Goal: Task Accomplishment & Management: Manage account settings

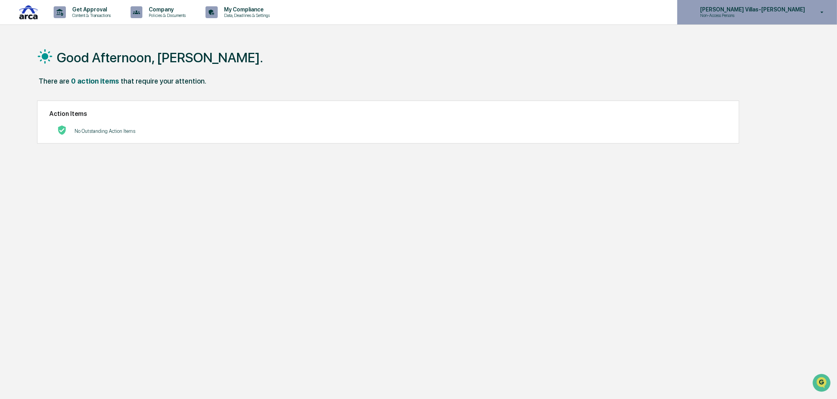
click at [766, 18] on p "Non-Access Persons" at bounding box center [731, 16] width 77 height 6
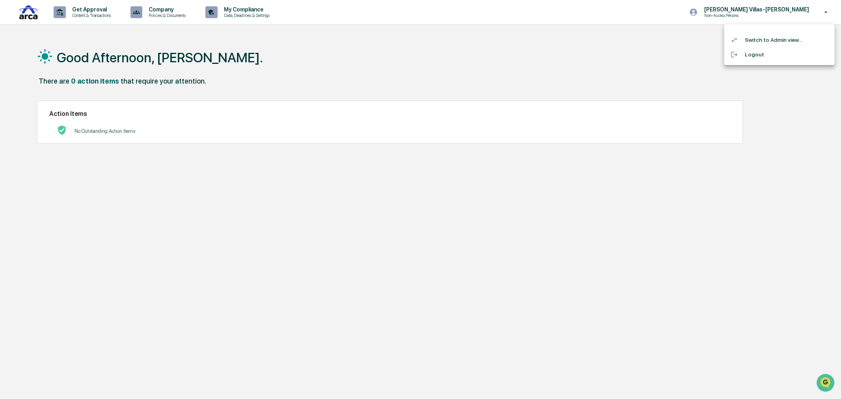
click at [762, 40] on li "Switch to Admin view..." at bounding box center [779, 40] width 110 height 15
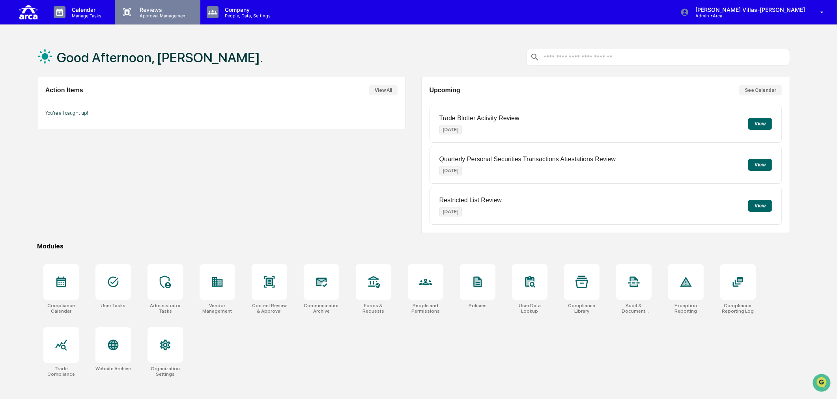
click at [142, 11] on p "Reviews" at bounding box center [162, 9] width 58 height 7
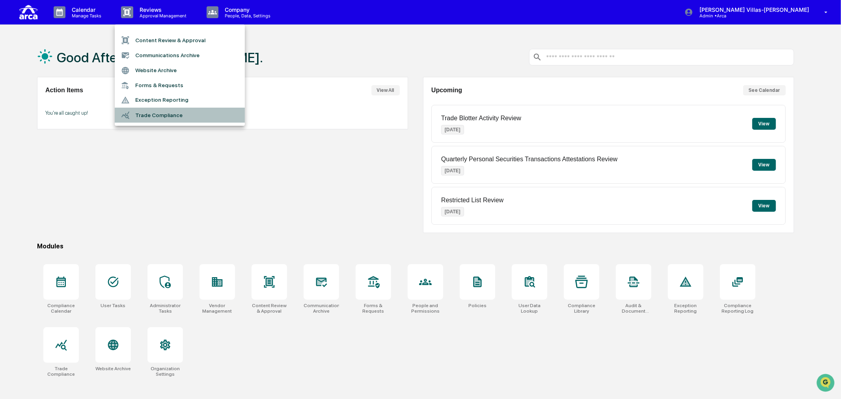
click at [168, 114] on li "Trade Compliance" at bounding box center [180, 115] width 130 height 15
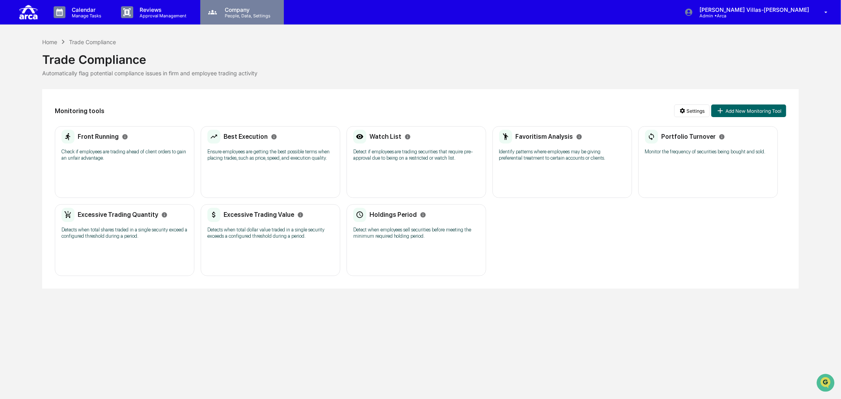
click at [242, 15] on p "People, Data, Settings" at bounding box center [246, 16] width 56 height 6
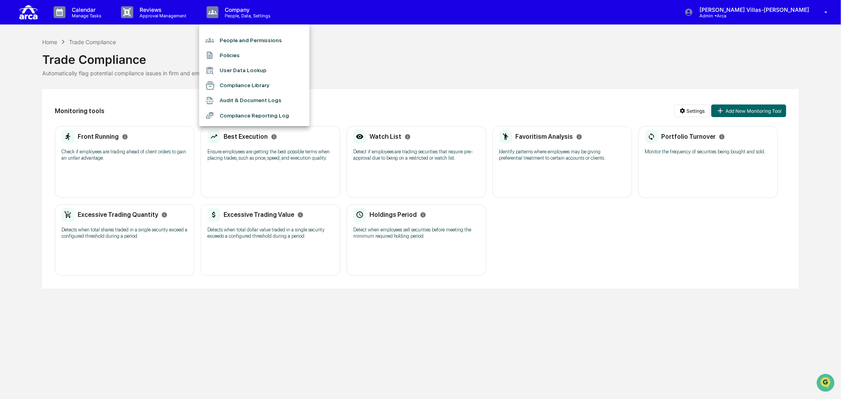
click at [242, 37] on li "People and Permissions" at bounding box center [254, 40] width 110 height 15
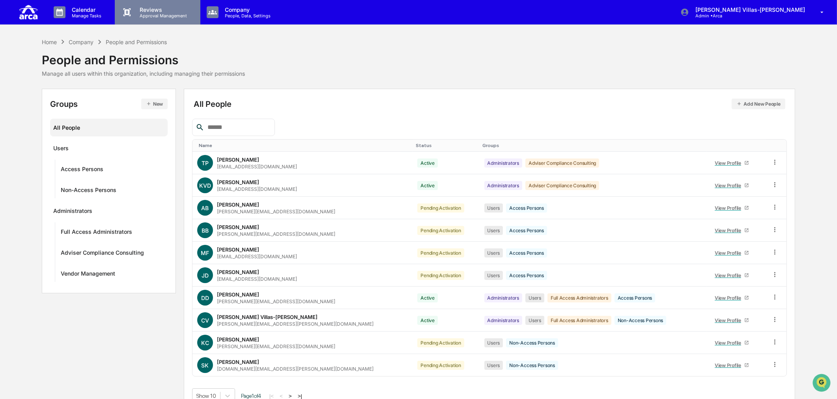
click at [170, 17] on p "Approval Management" at bounding box center [162, 16] width 58 height 6
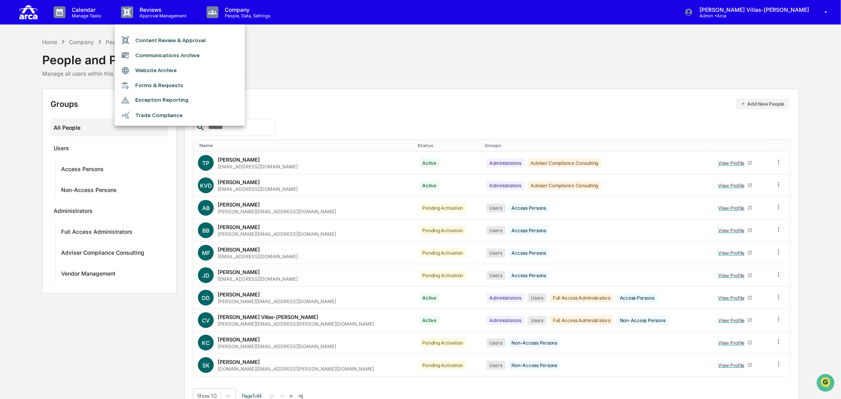
click at [155, 95] on li "Exception Reporting" at bounding box center [180, 100] width 130 height 15
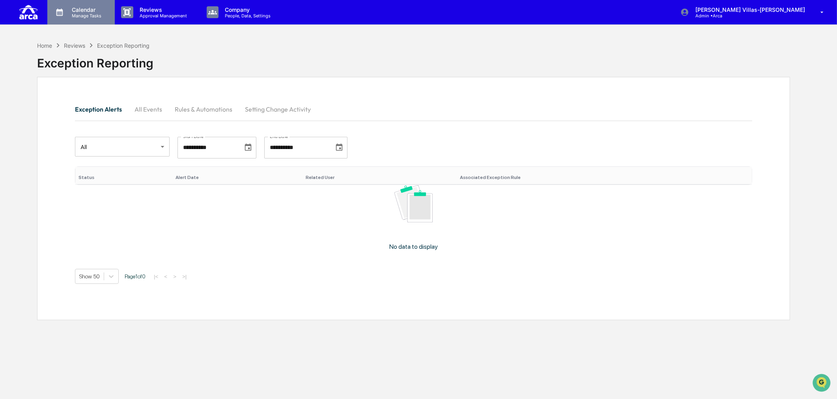
click at [84, 14] on p "Manage Tasks" at bounding box center [85, 16] width 40 height 6
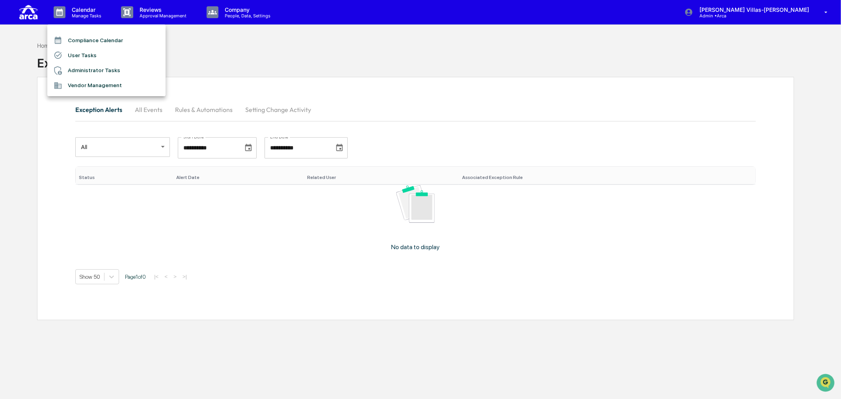
click at [85, 67] on li "Administrator Tasks" at bounding box center [106, 70] width 118 height 15
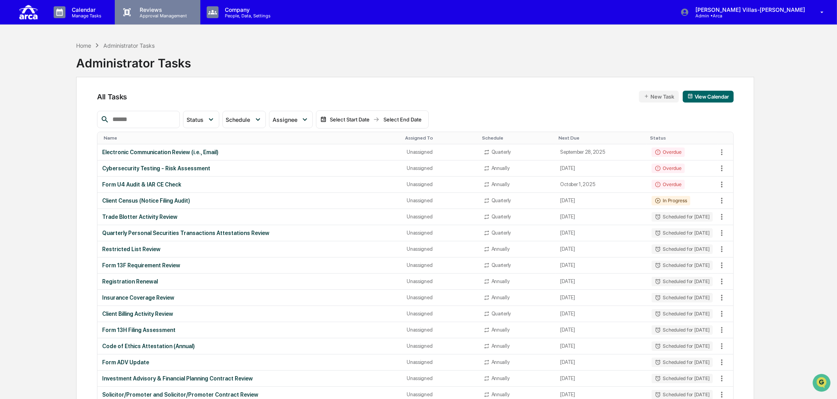
click at [140, 14] on p "Approval Management" at bounding box center [162, 16] width 58 height 6
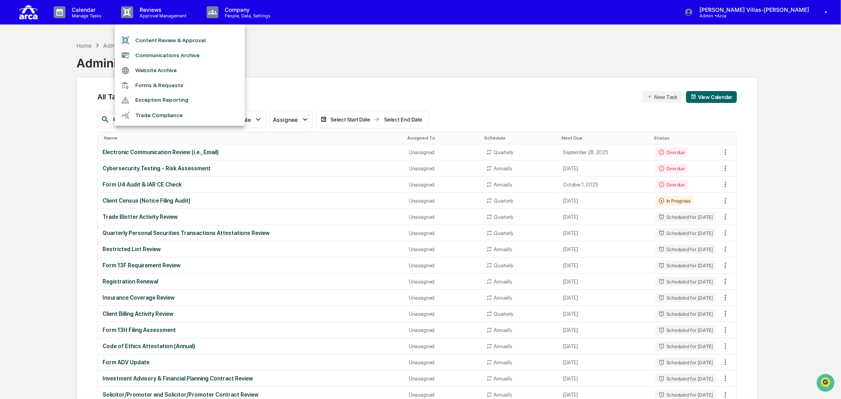
click at [141, 38] on li "Content Review & Approval" at bounding box center [180, 40] width 130 height 15
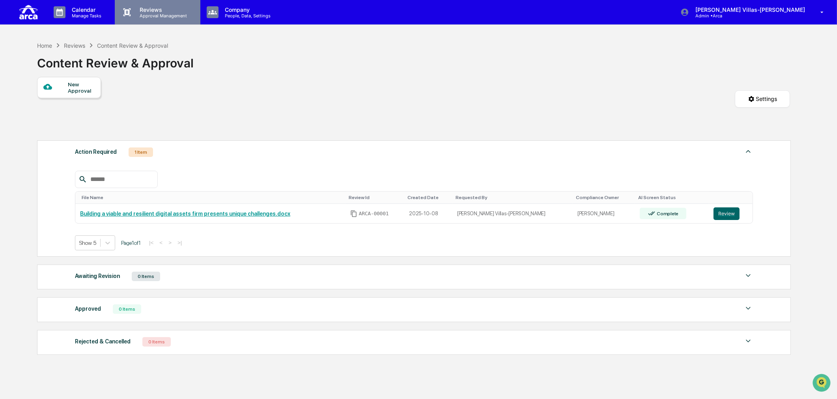
click at [155, 11] on p "Reviews" at bounding box center [162, 9] width 58 height 7
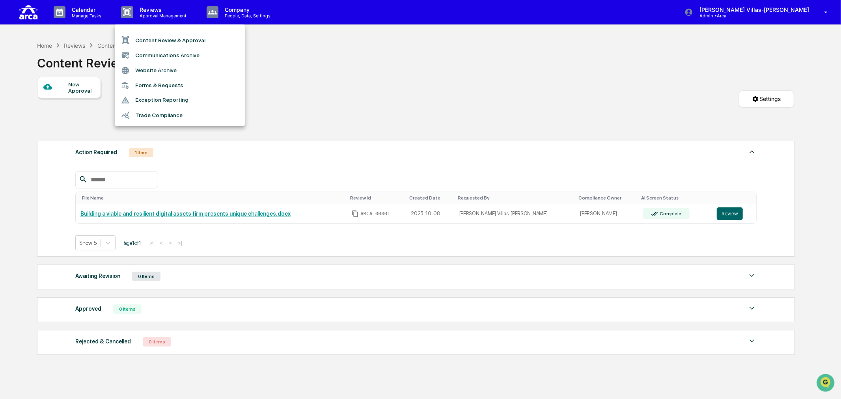
click at [144, 86] on li "Forms & Requests" at bounding box center [180, 85] width 130 height 15
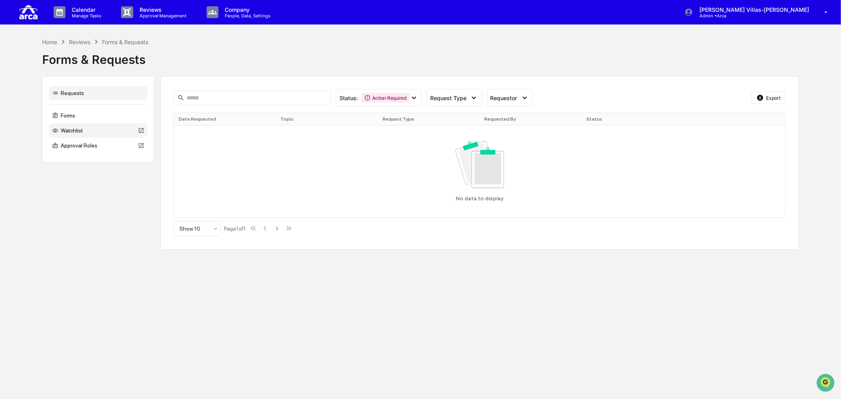
click at [76, 127] on div "Watchlist" at bounding box center [98, 130] width 99 height 14
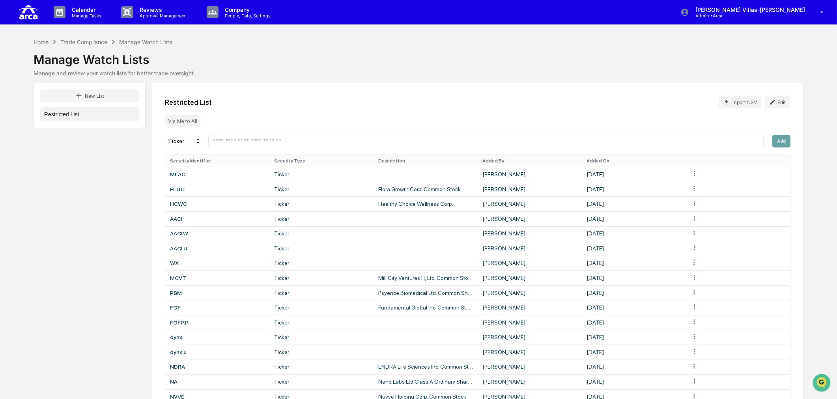
click at [285, 142] on input "text" at bounding box center [486, 140] width 548 height 7
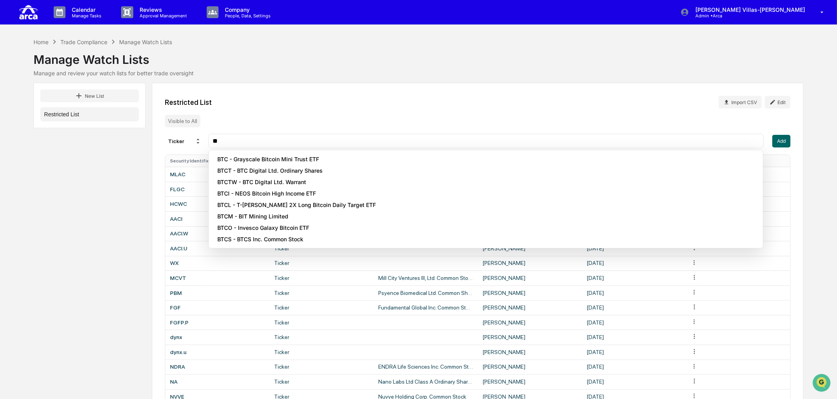
type input "*"
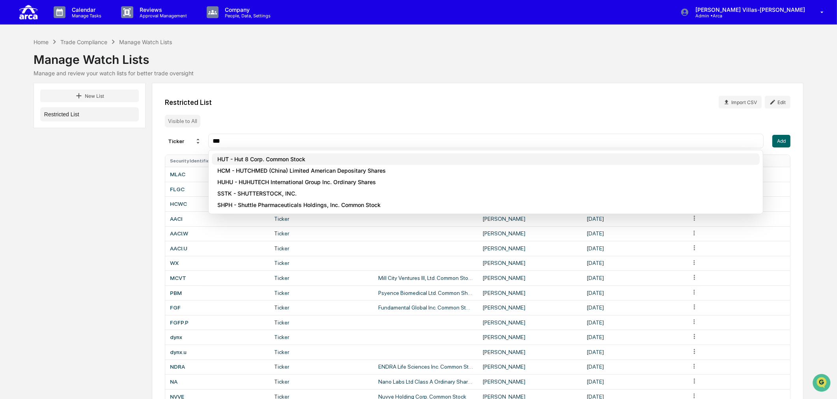
type input "***"
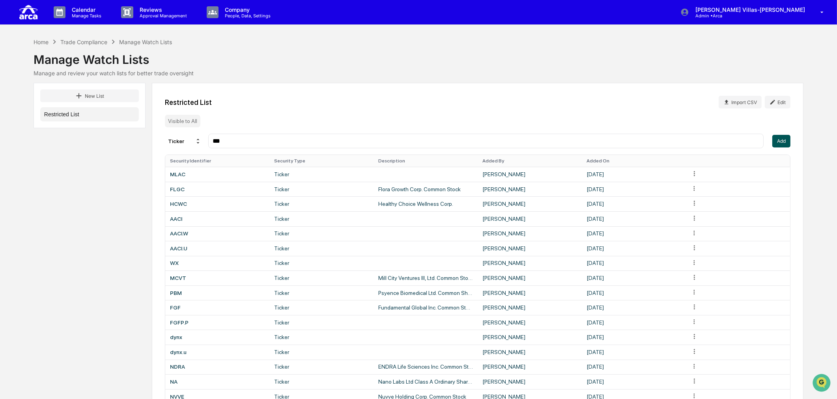
click at [785, 143] on button "Add" at bounding box center [781, 141] width 18 height 13
click at [247, 138] on input "text" at bounding box center [486, 140] width 548 height 7
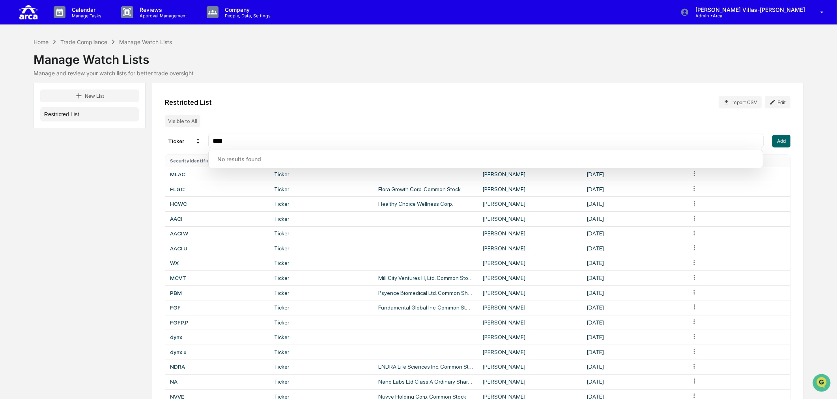
type input "****"
click at [269, 122] on div "Restricted List Import CSV Edit Visible to All Ticker **** Add Security Identif…" at bounding box center [477, 326] width 651 height 487
drag, startPoint x: 245, startPoint y: 145, endPoint x: 191, endPoint y: 140, distance: 53.9
click at [191, 140] on div "Ticker ****" at bounding box center [464, 141] width 598 height 15
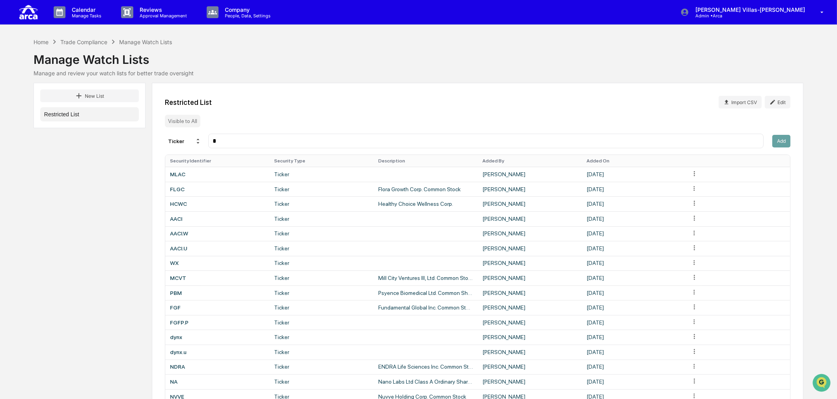
click at [100, 173] on div "New List Restricted List Restricted List Import CSV Edit Visible to All Ticker …" at bounding box center [419, 326] width 770 height 487
click at [92, 93] on button "New List" at bounding box center [89, 95] width 99 height 13
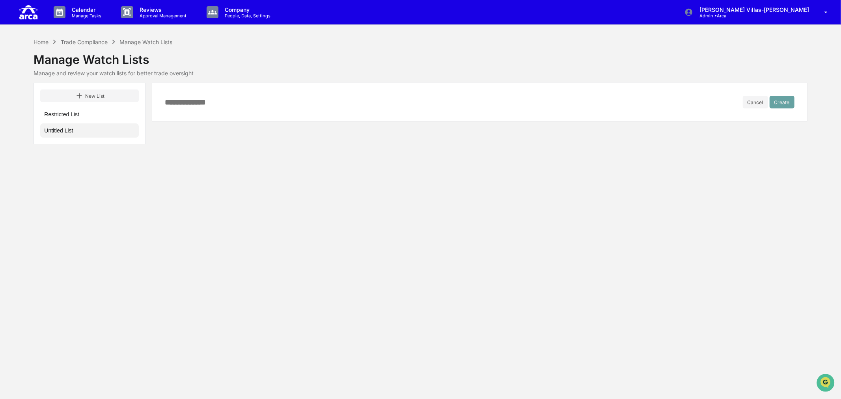
click at [255, 109] on div "Cancel Create" at bounding box center [479, 102] width 655 height 39
click at [170, 99] on input at bounding box center [454, 102] width 578 height 9
type input "*"
type input "**********"
click at [787, 105] on button "Create" at bounding box center [782, 102] width 25 height 13
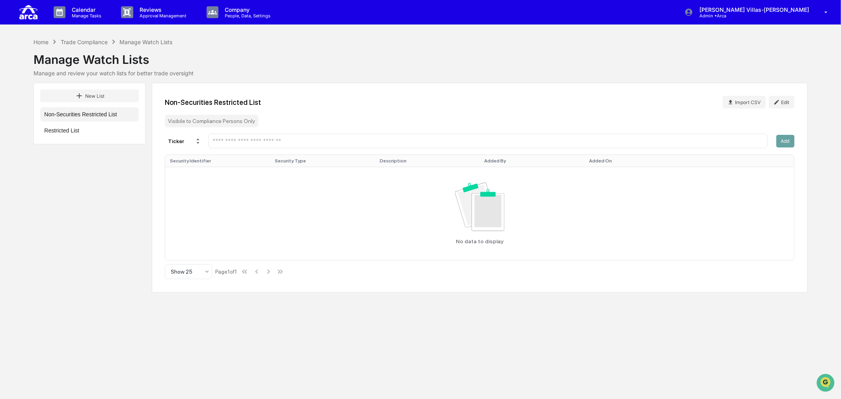
click at [234, 143] on input "text" at bounding box center [488, 140] width 552 height 7
type input "*"
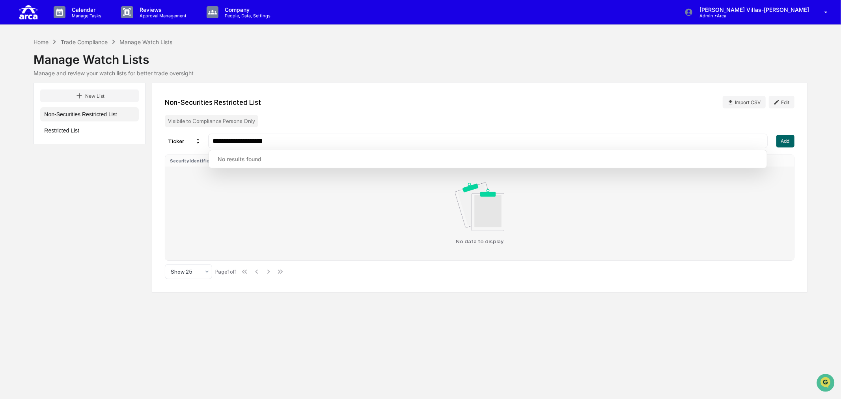
type input "**********"
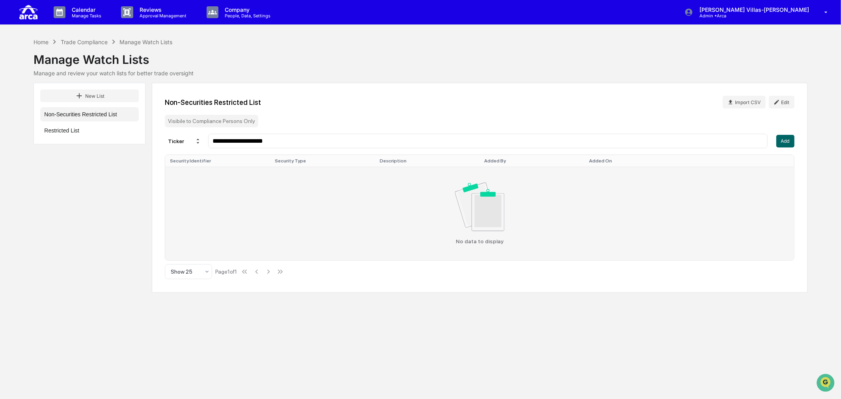
click at [289, 205] on div "No data to display" at bounding box center [479, 214] width 619 height 62
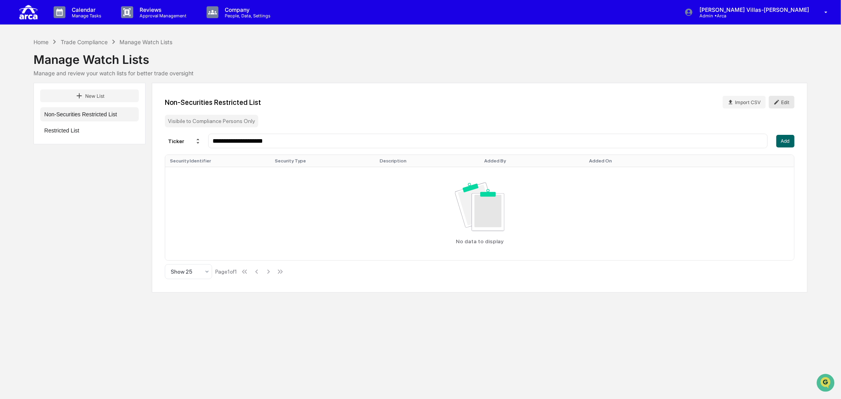
click at [787, 103] on button "Edit" at bounding box center [782, 102] width 26 height 13
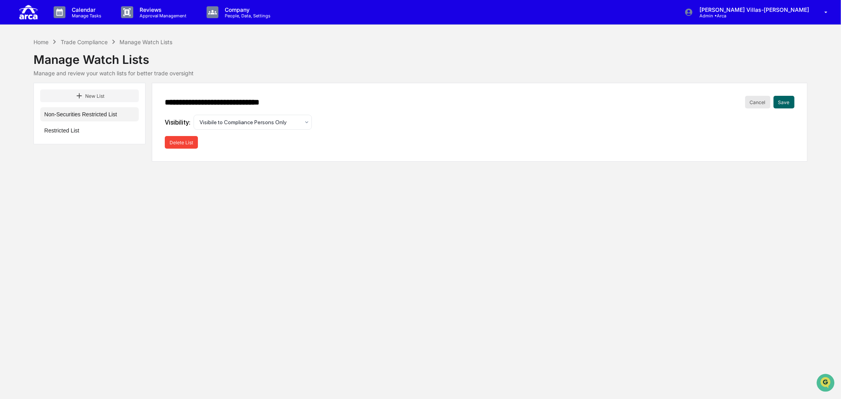
click at [762, 103] on button "Cancel" at bounding box center [757, 102] width 25 height 13
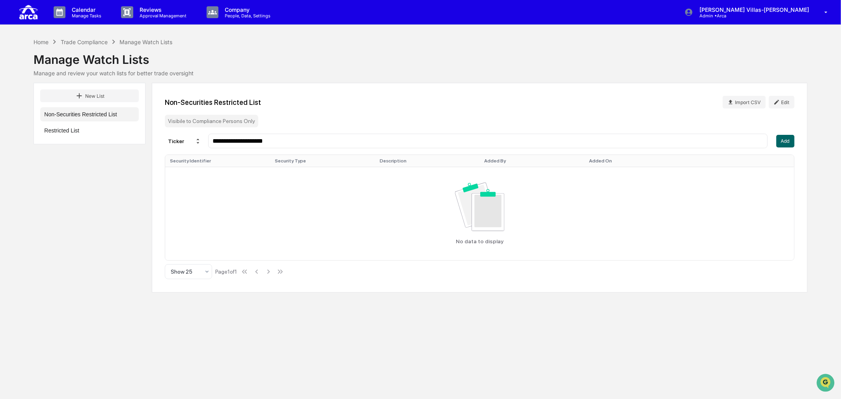
click at [123, 211] on div "**********" at bounding box center [421, 188] width 774 height 210
click at [68, 128] on button "Restricted List" at bounding box center [89, 130] width 99 height 14
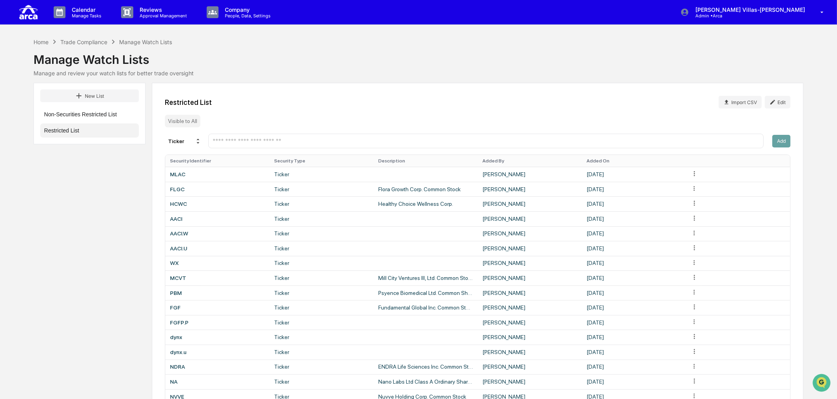
click at [244, 136] on div at bounding box center [485, 141] width 555 height 15
click at [237, 139] on input "text" at bounding box center [486, 140] width 548 height 7
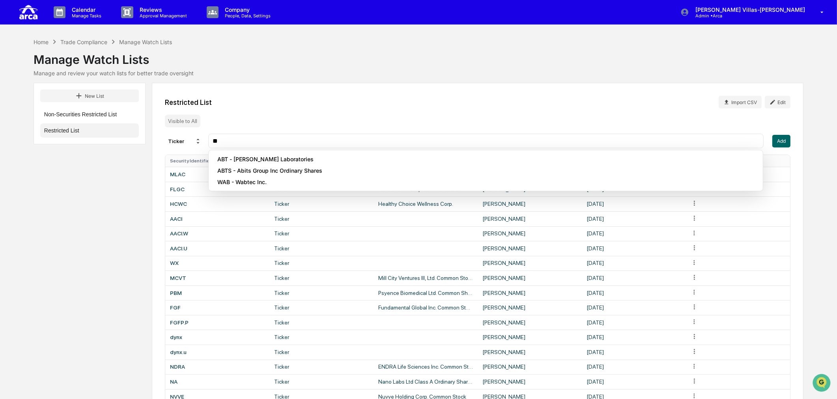
type input "*"
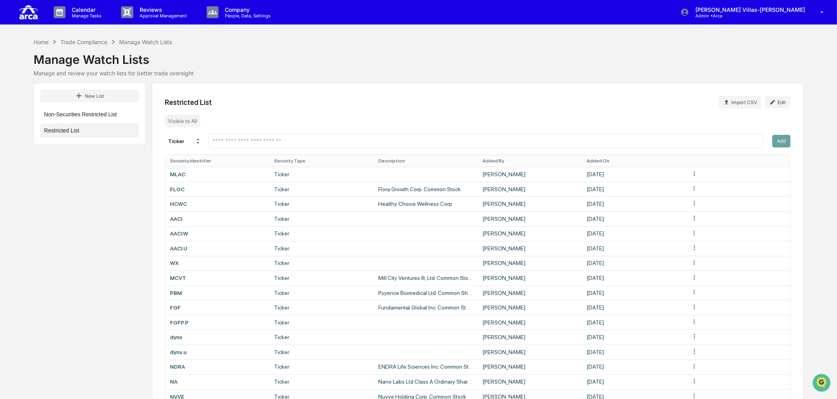
click at [269, 136] on div at bounding box center [485, 141] width 555 height 15
click at [267, 140] on input "text" at bounding box center [486, 140] width 548 height 7
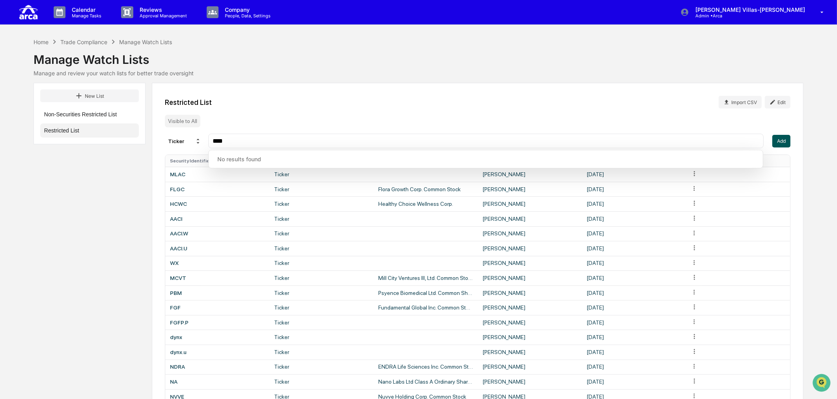
type input "****"
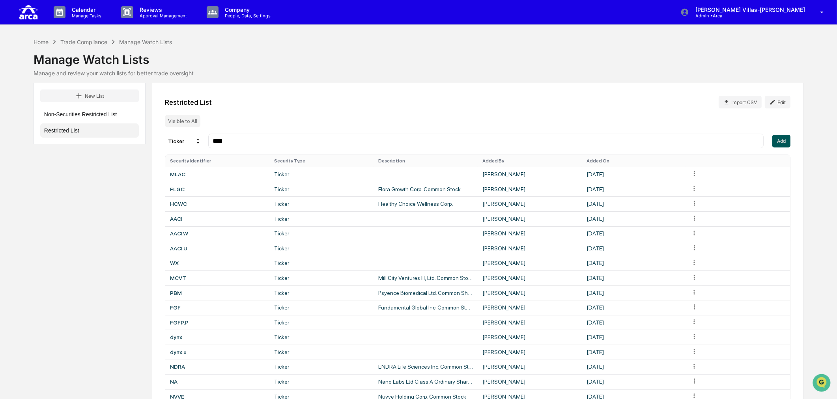
click at [779, 138] on button "Add" at bounding box center [781, 141] width 18 height 13
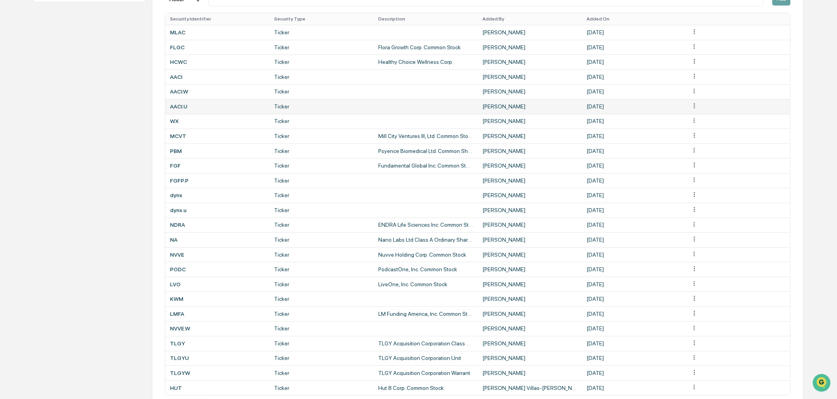
scroll to position [174, 0]
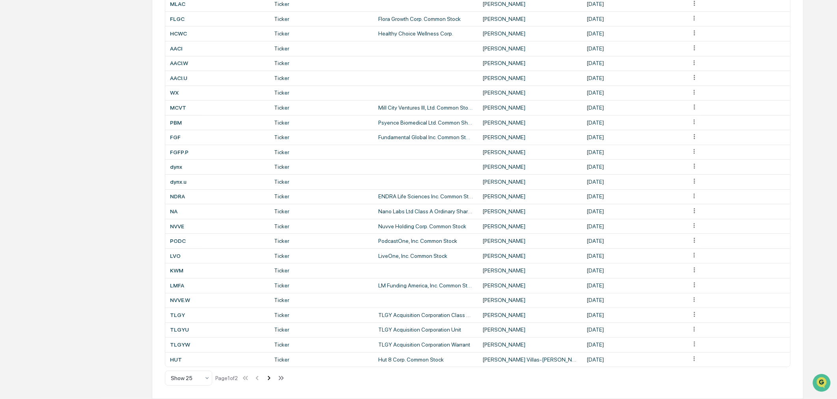
click at [271, 378] on icon at bounding box center [269, 378] width 9 height 9
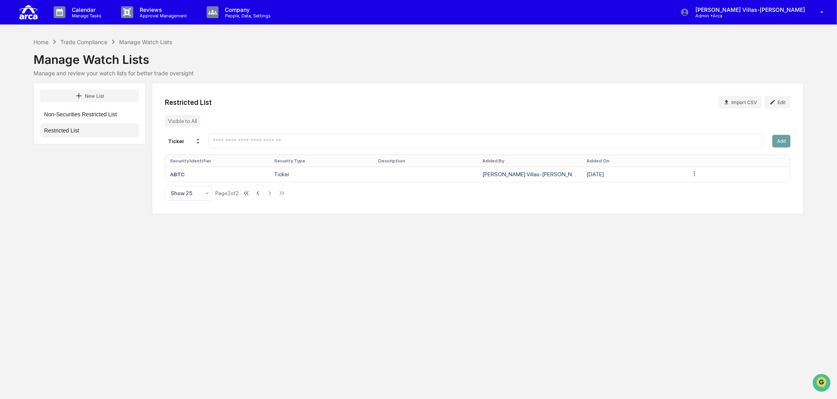
scroll to position [0, 0]
click at [314, 170] on td "Ticker" at bounding box center [322, 174] width 105 height 15
click at [697, 174] on html "Calendar Manage Tasks Reviews Approval Management Company People, Data, Setting…" at bounding box center [420, 199] width 841 height 399
click at [779, 102] on html "Calendar Manage Tasks Reviews Approval Management Company People, Data, Setting…" at bounding box center [420, 199] width 841 height 399
click at [779, 102] on icon at bounding box center [777, 102] width 6 height 6
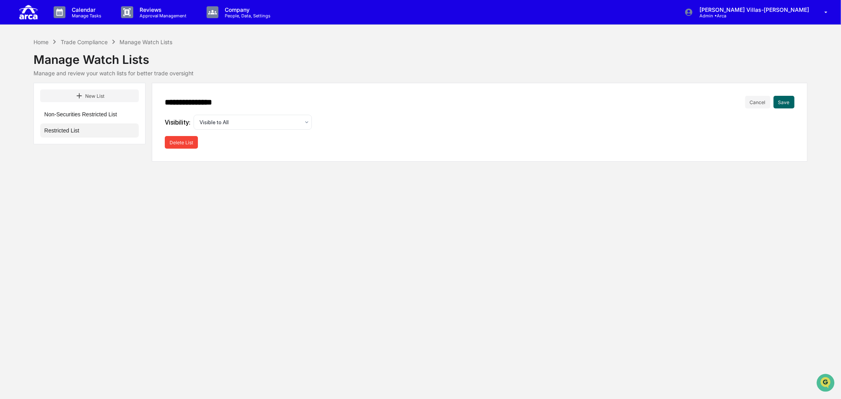
click at [106, 203] on div "**********" at bounding box center [420, 199] width 841 height 399
drag, startPoint x: 752, startPoint y: 105, endPoint x: 455, endPoint y: 116, distance: 297.5
click at [744, 108] on div "**********" at bounding box center [479, 102] width 629 height 13
drag, startPoint x: 270, startPoint y: 306, endPoint x: 258, endPoint y: 230, distance: 76.2
click at [270, 301] on div "**********" at bounding box center [420, 199] width 841 height 399
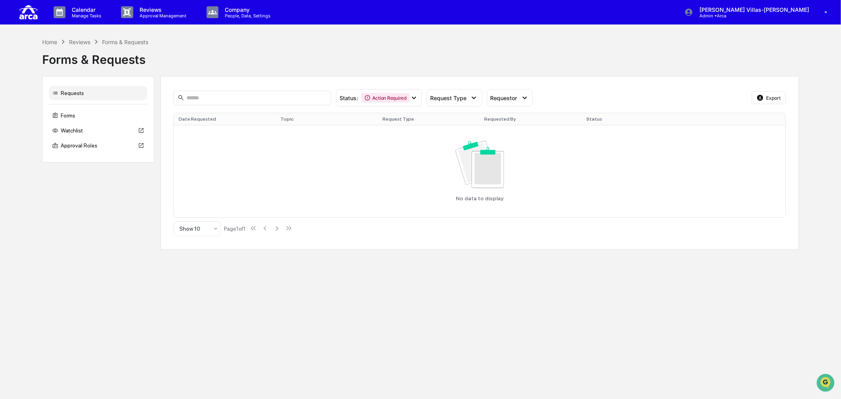
click at [267, 337] on div "Calendar Manage Tasks Reviews Approval Management Company People, Data, Setting…" at bounding box center [420, 199] width 841 height 399
click at [62, 128] on div "Watchlist" at bounding box center [98, 130] width 99 height 14
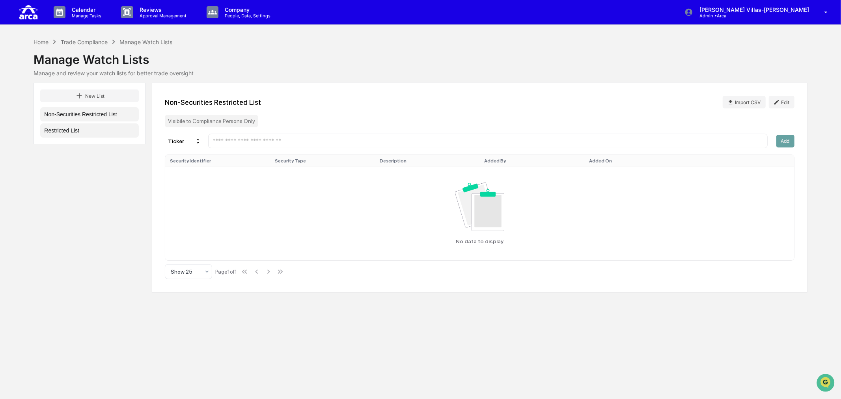
drag, startPoint x: 75, startPoint y: 128, endPoint x: 83, endPoint y: 127, distance: 8.3
click at [75, 128] on button "Restricted List" at bounding box center [89, 130] width 99 height 14
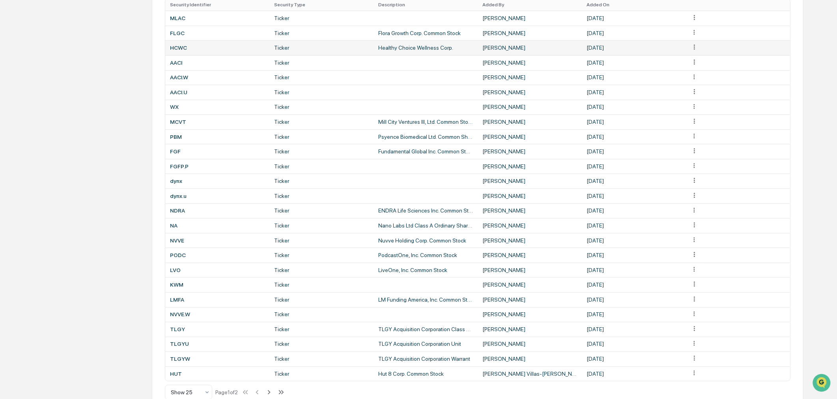
scroll to position [174, 0]
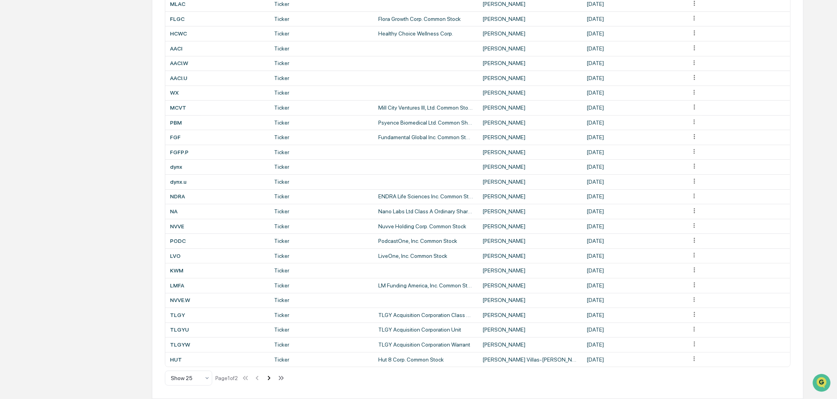
click at [273, 380] on icon at bounding box center [269, 378] width 9 height 9
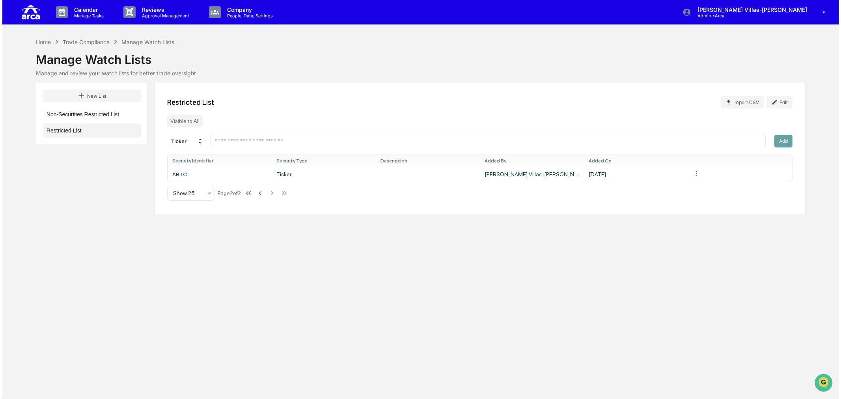
scroll to position [0, 0]
click at [389, 174] on td at bounding box center [427, 174] width 105 height 15
click at [695, 178] on html "Calendar Manage Tasks Reviews Approval Management Company People, Data, Setting…" at bounding box center [420, 199] width 841 height 399
click at [355, 194] on html "Calendar Manage Tasks Reviews Approval Management Company People, Data, Setting…" at bounding box center [420, 199] width 841 height 399
click at [760, 252] on div "Calendar Manage Tasks Reviews Approval Management Company People, Data, Setting…" at bounding box center [420, 199] width 841 height 399
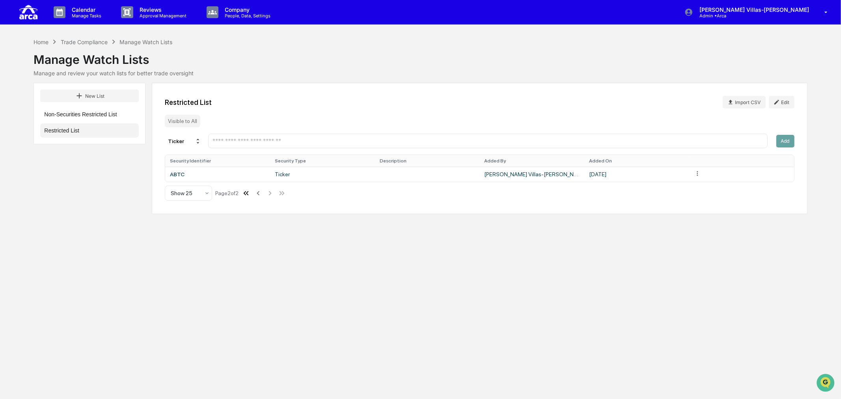
click at [249, 195] on icon at bounding box center [246, 193] width 9 height 9
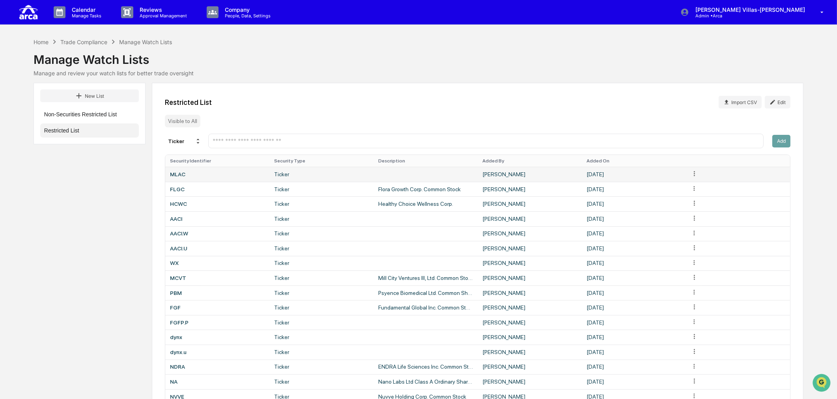
click at [691, 174] on html "Calendar Manage Tasks Reviews Approval Management Company People, Data, Setting…" at bounding box center [418, 199] width 837 height 399
click at [300, 110] on html "Calendar Manage Tasks Reviews Approval Management Company People, Data, Setting…" at bounding box center [420, 199] width 841 height 399
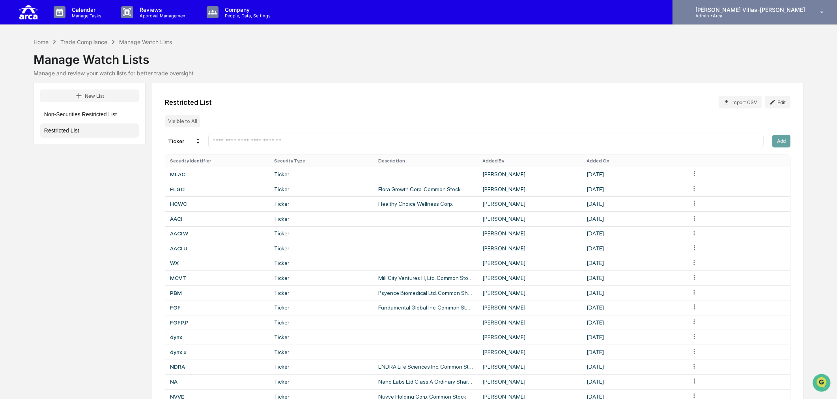
click at [825, 10] on icon at bounding box center [822, 12] width 14 height 7
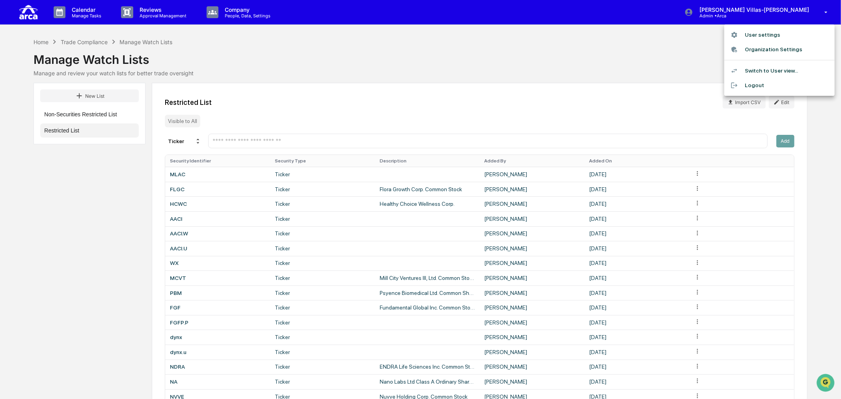
click at [751, 85] on li "Logout" at bounding box center [779, 85] width 110 height 15
